Goal: Task Accomplishment & Management: Manage account settings

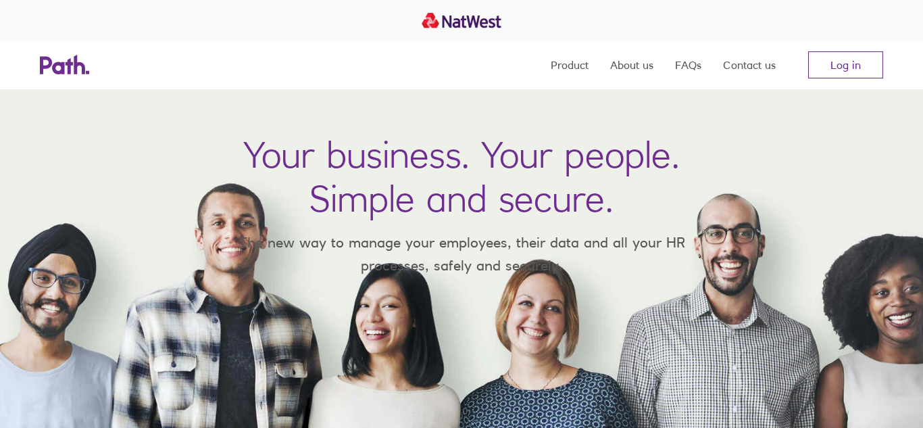
click at [854, 66] on link "Log in" at bounding box center [845, 64] width 75 height 27
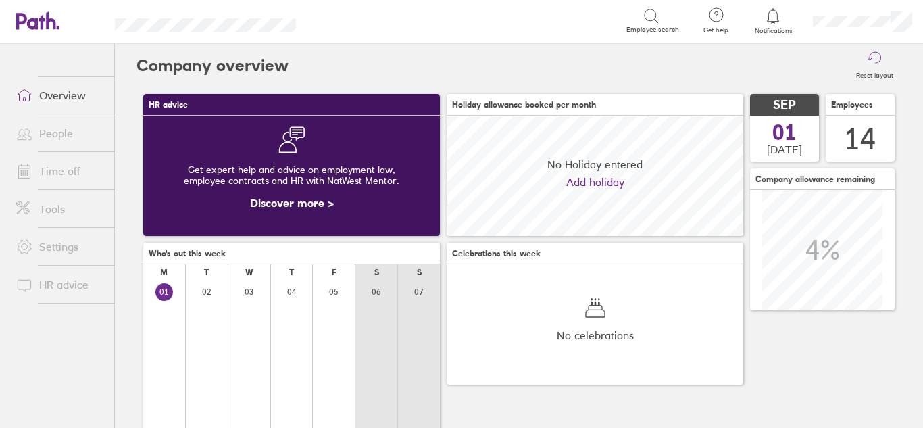
scroll to position [120, 297]
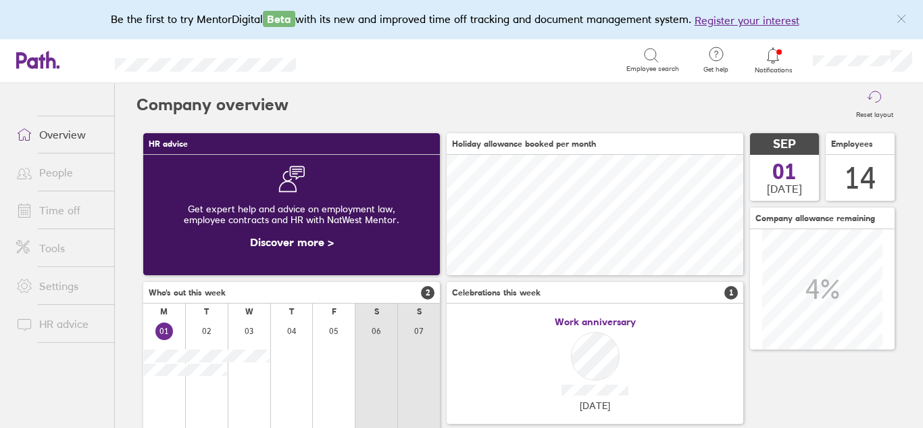
click at [49, 209] on link "Time off" at bounding box center [59, 210] width 109 height 27
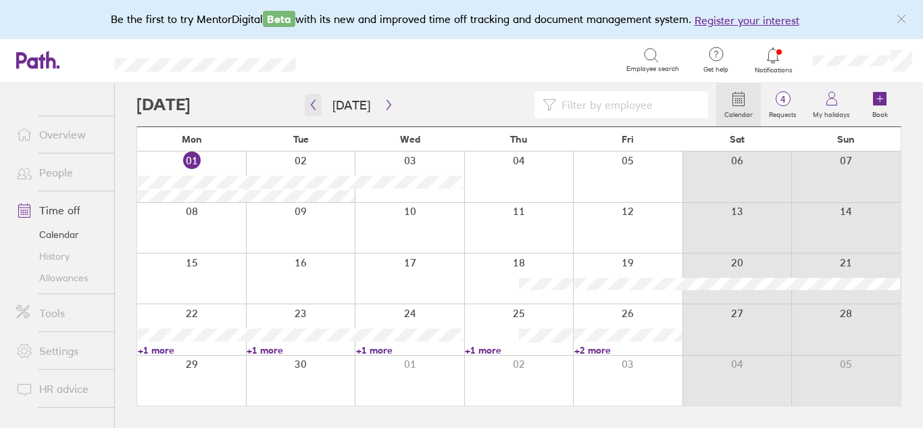
click at [309, 106] on icon "button" at bounding box center [313, 104] width 10 height 11
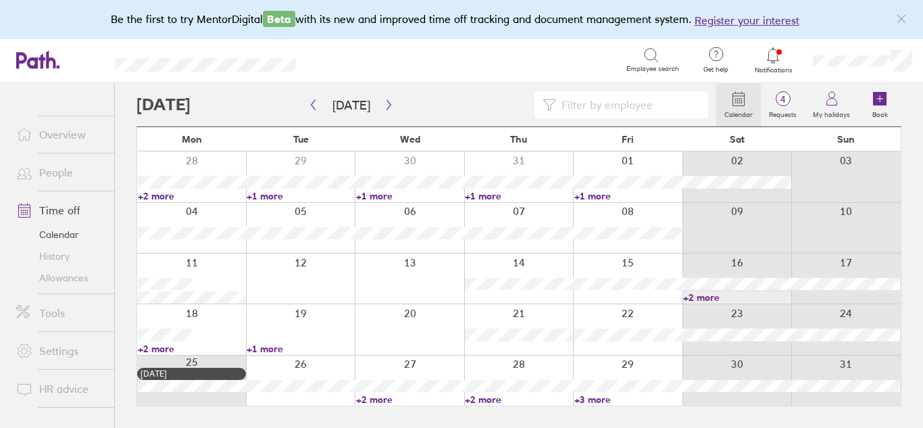
click at [597, 403] on link "+3 more" at bounding box center [628, 399] width 107 height 12
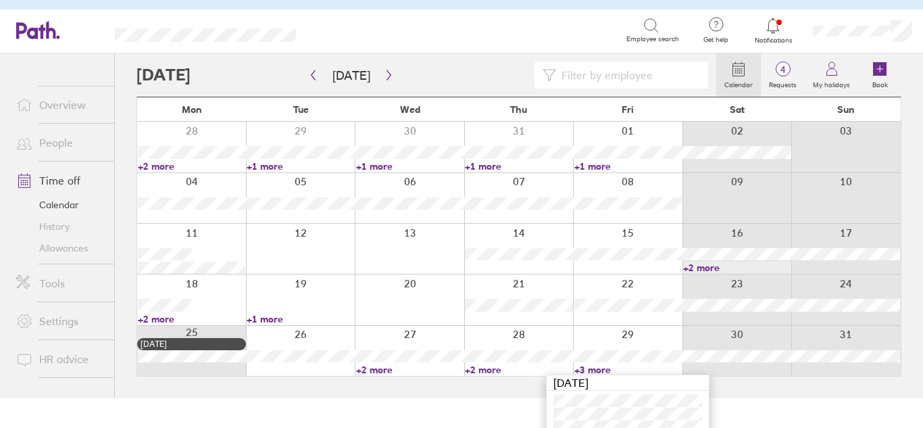
scroll to position [55, 0]
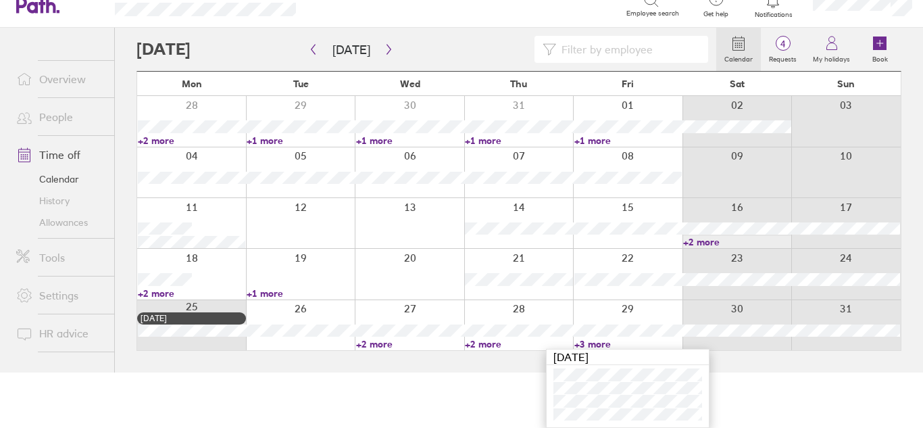
click at [156, 137] on link "+2 more" at bounding box center [191, 141] width 107 height 12
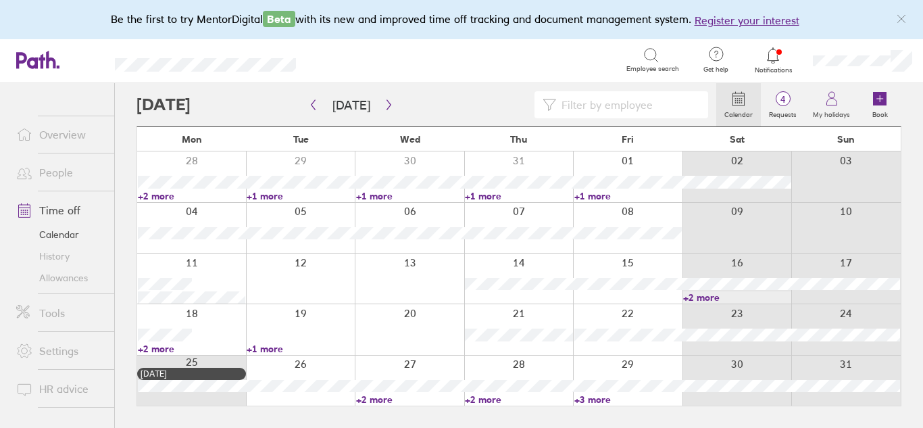
scroll to position [0, 0]
click at [157, 199] on link "+2 more" at bounding box center [191, 196] width 107 height 12
click at [260, 107] on div at bounding box center [427, 104] width 580 height 27
